Goal: Check status: Check status

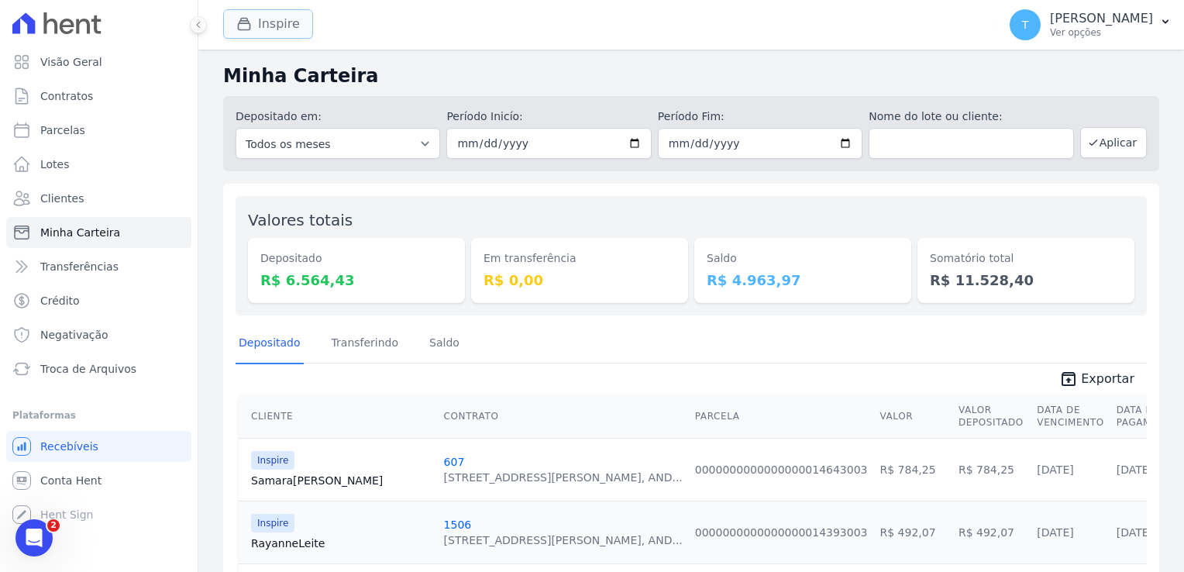
click at [275, 27] on button "Inspire" at bounding box center [268, 23] width 90 height 29
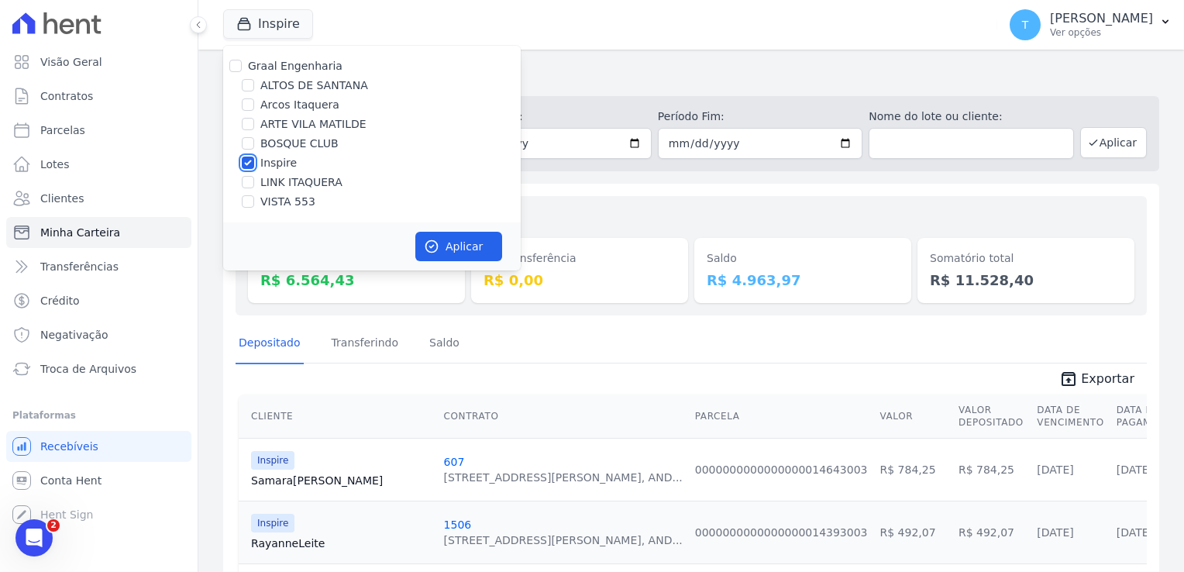
click at [250, 163] on input "Inspire" at bounding box center [248, 163] width 12 height 12
checkbox input "false"
click at [245, 188] on input "LINK ITAQUERA" at bounding box center [248, 182] width 12 height 12
checkbox input "true"
click at [456, 245] on button "Aplicar" at bounding box center [458, 246] width 87 height 29
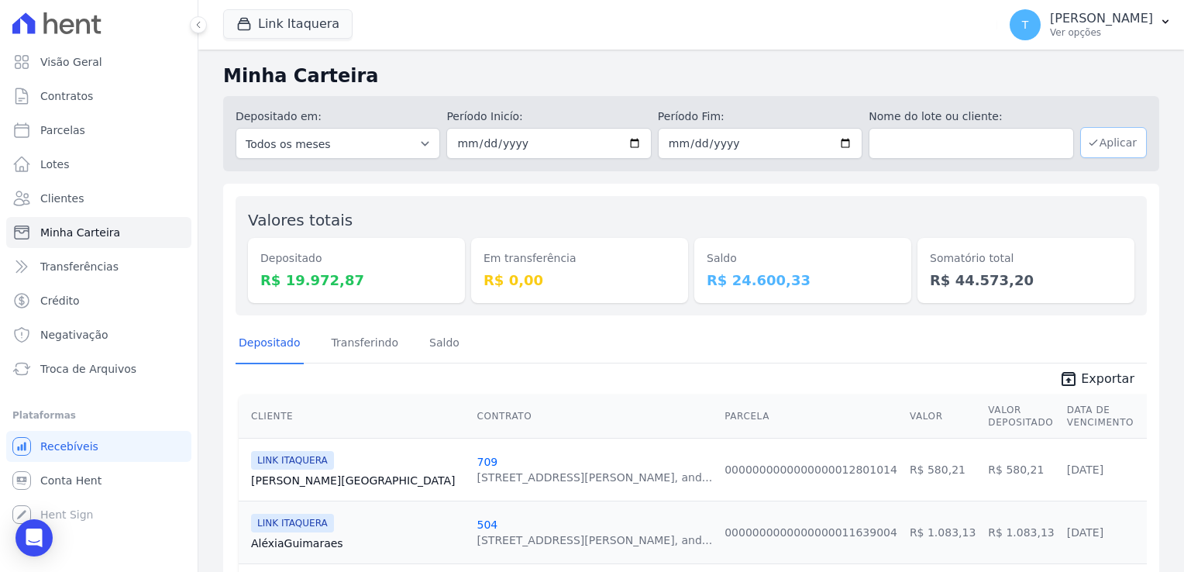
click at [1097, 136] on button "Aplicar" at bounding box center [1113, 142] width 67 height 31
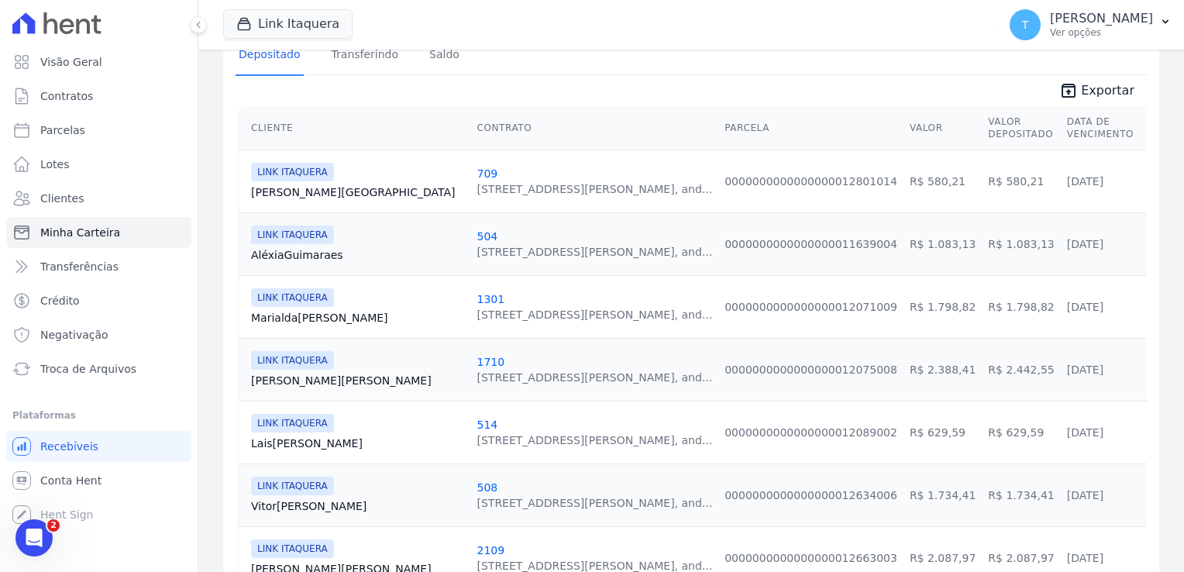
scroll to position [310, 0]
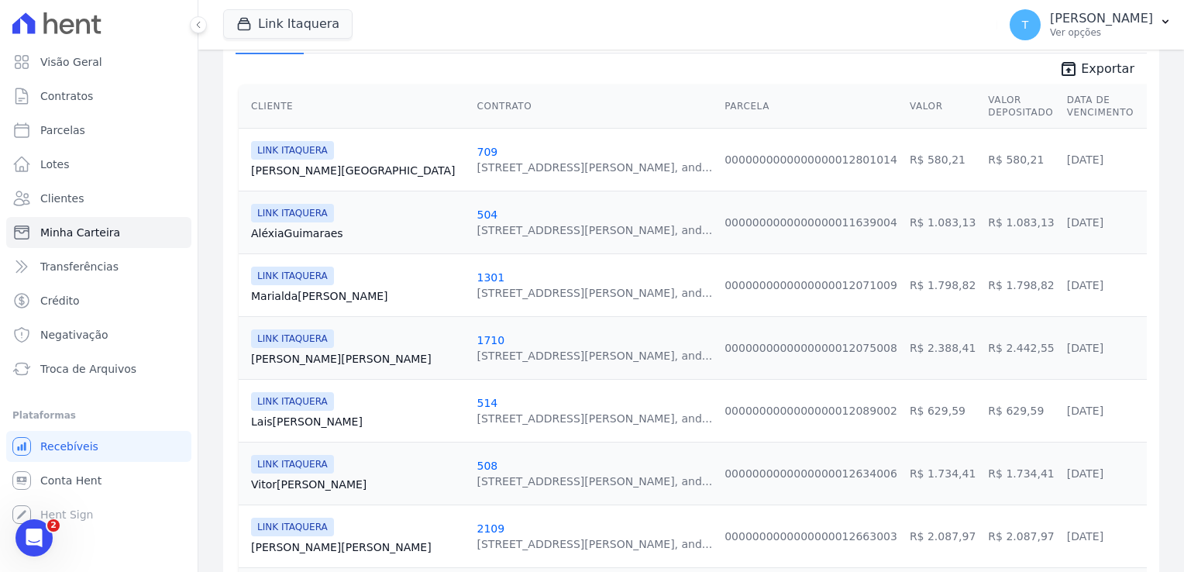
click at [298, 358] on link "[PERSON_NAME]" at bounding box center [357, 358] width 213 height 15
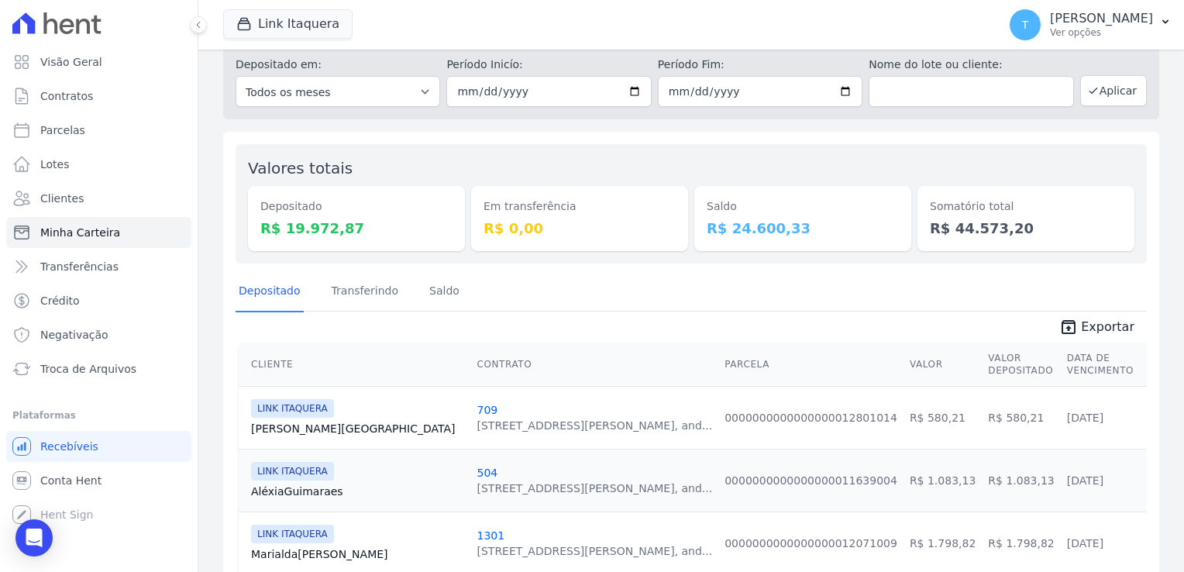
scroll to position [155, 0]
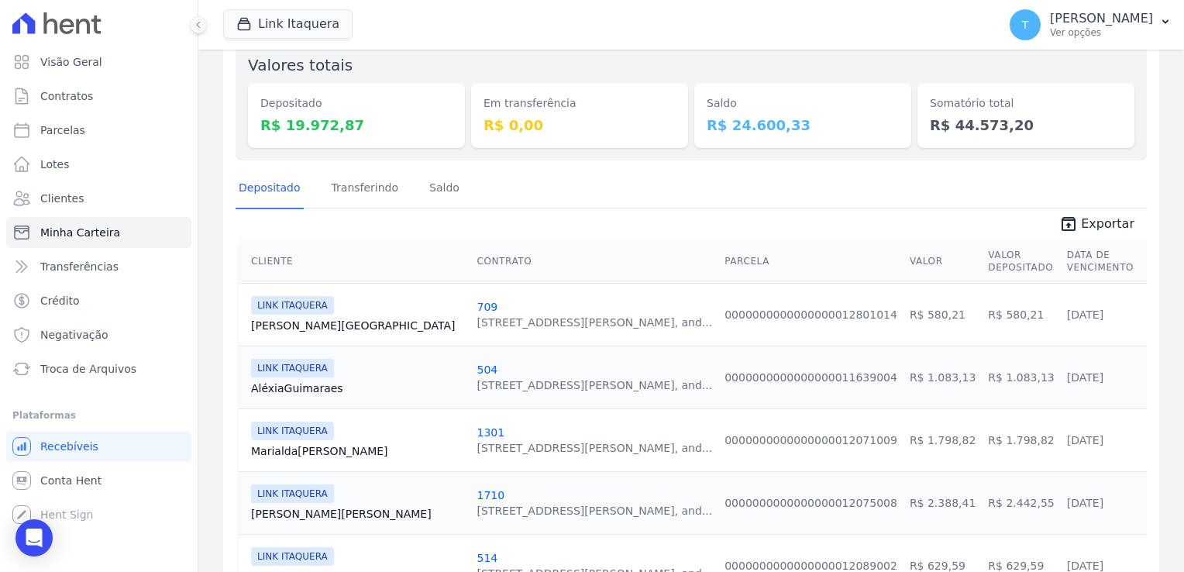
click at [287, 324] on link "[PERSON_NAME][GEOGRAPHIC_DATA]" at bounding box center [357, 325] width 213 height 15
